Goal: Check status: Check status

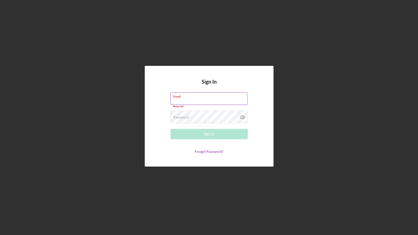
click at [209, 101] on input "Email" at bounding box center [209, 98] width 77 height 12
type input "[PERSON_NAME][EMAIL_ADDRESS][PERSON_NAME][DOMAIN_NAME]"
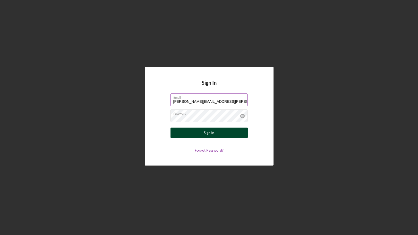
click at [201, 134] on button "Sign In" at bounding box center [209, 132] width 77 height 10
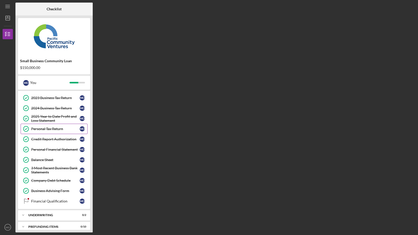
scroll to position [46, 0]
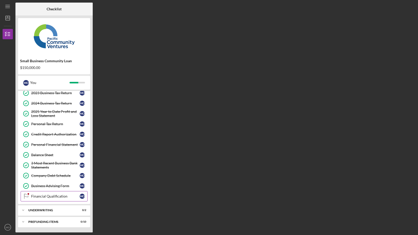
click at [50, 195] on div "Financial Qualification" at bounding box center [55, 196] width 48 height 4
